Goal: Task Accomplishment & Management: Use online tool/utility

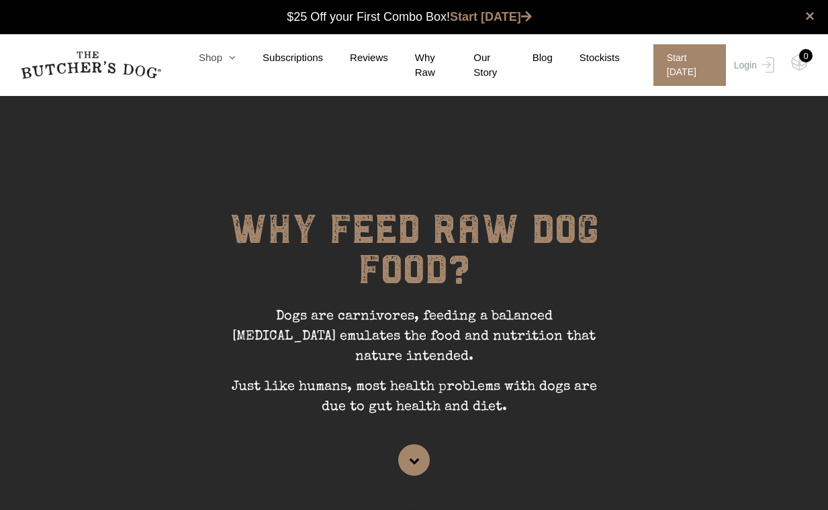
click at [233, 57] on icon at bounding box center [228, 57] width 13 height 10
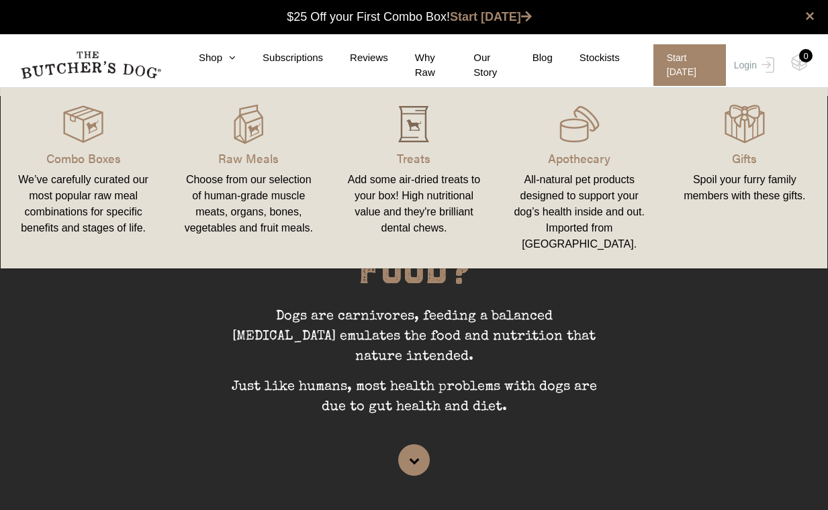
click at [402, 140] on img at bounding box center [414, 124] width 40 height 40
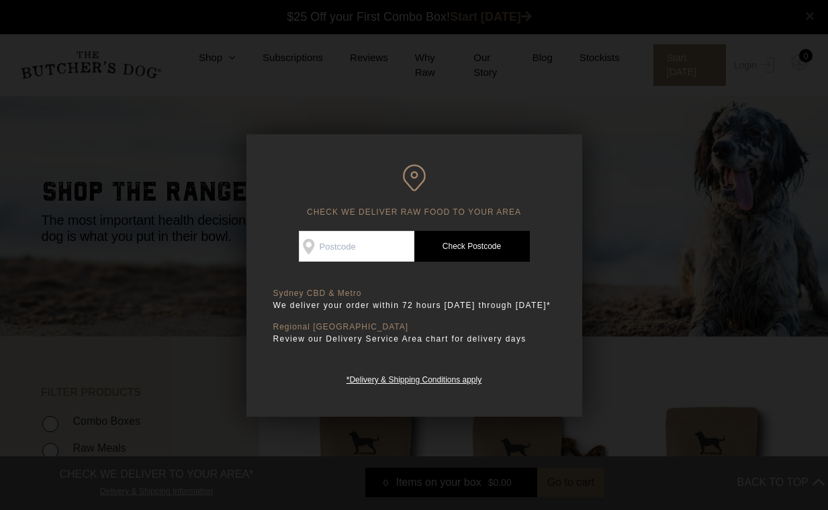
click at [355, 246] on input "Check Availability At" at bounding box center [357, 246] width 116 height 31
type input "2026"
click at [471, 245] on link "Check Postcode" at bounding box center [472, 246] width 116 height 31
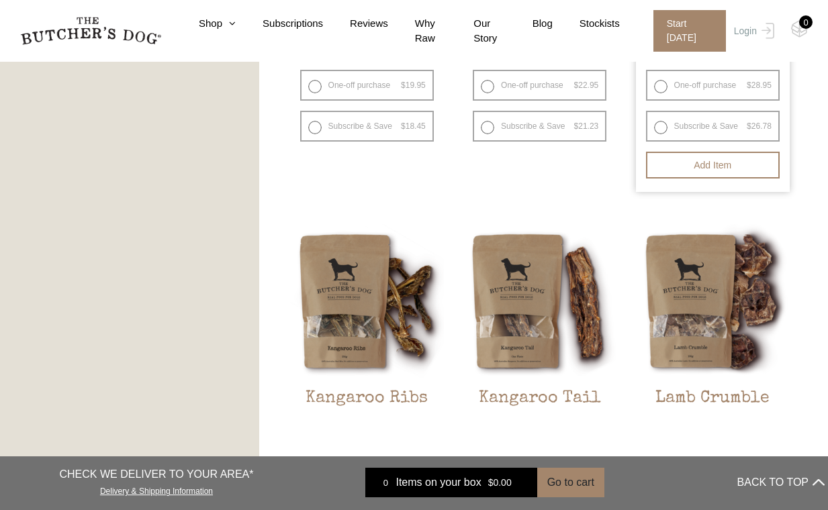
scroll to position [978, 0]
